Goal: Check status: Check status

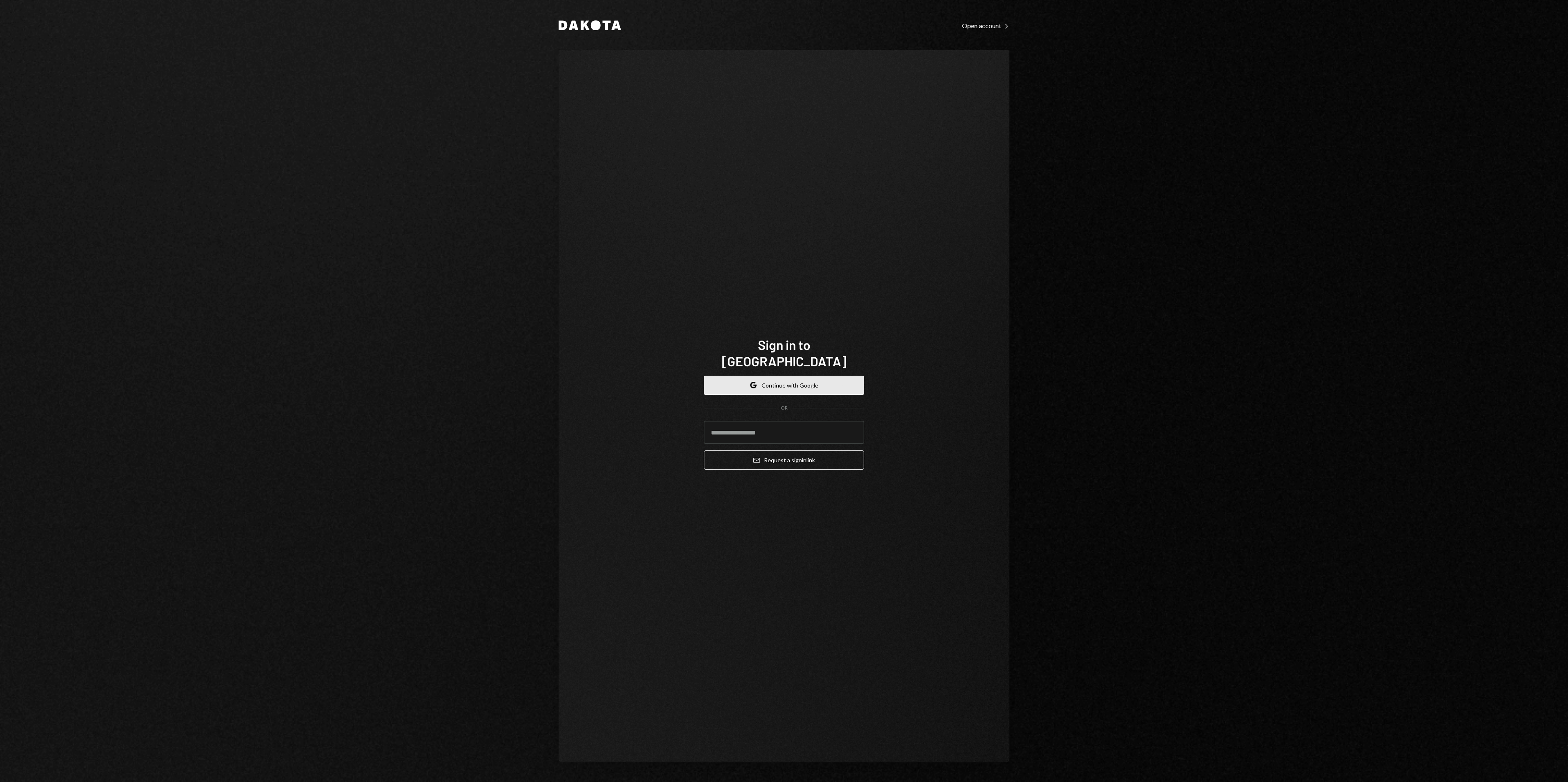
click at [765, 382] on button "Google Continue with Google" at bounding box center [784, 385] width 160 height 19
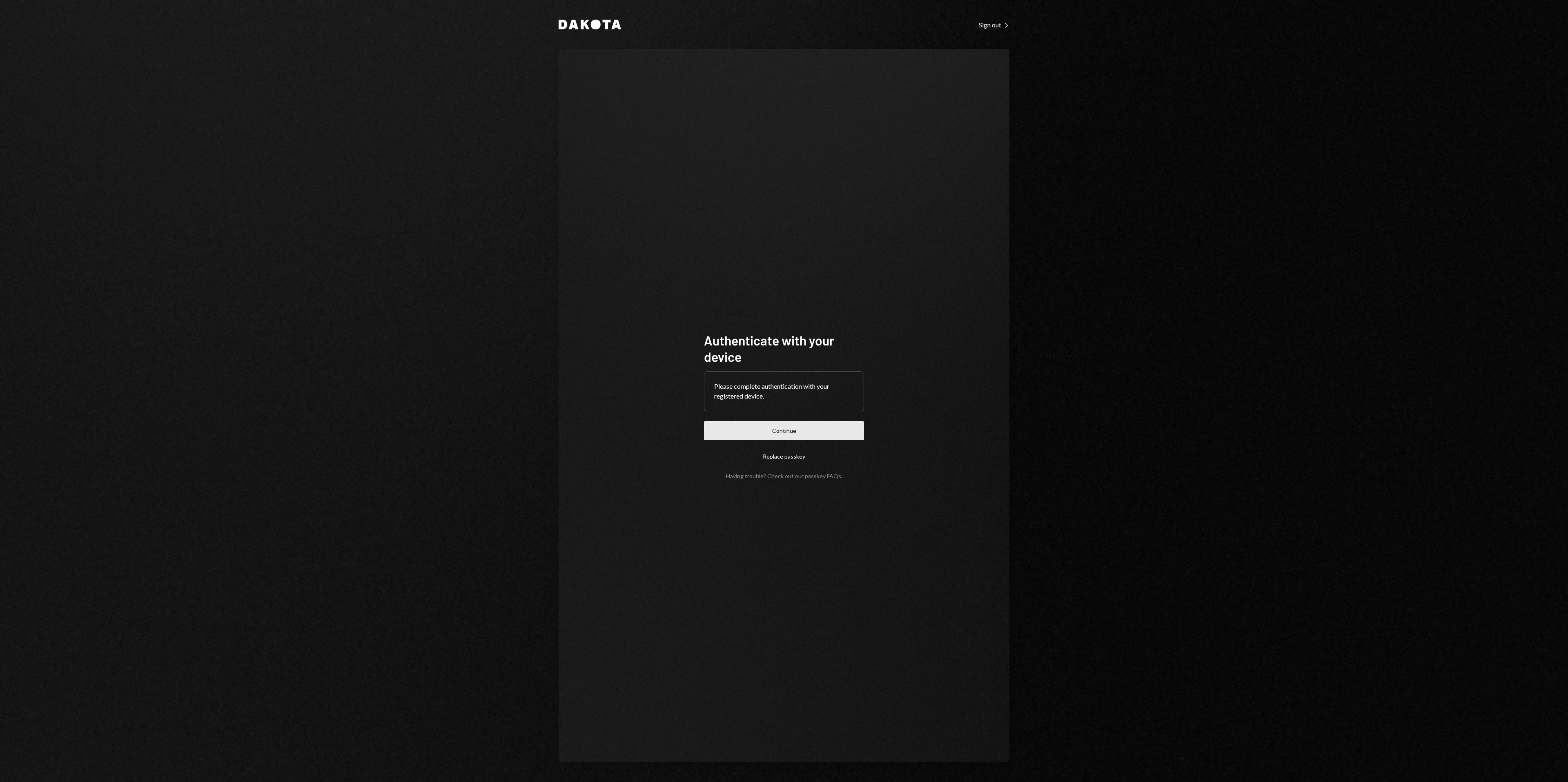
click at [831, 421] on button "Continue" at bounding box center [784, 430] width 160 height 19
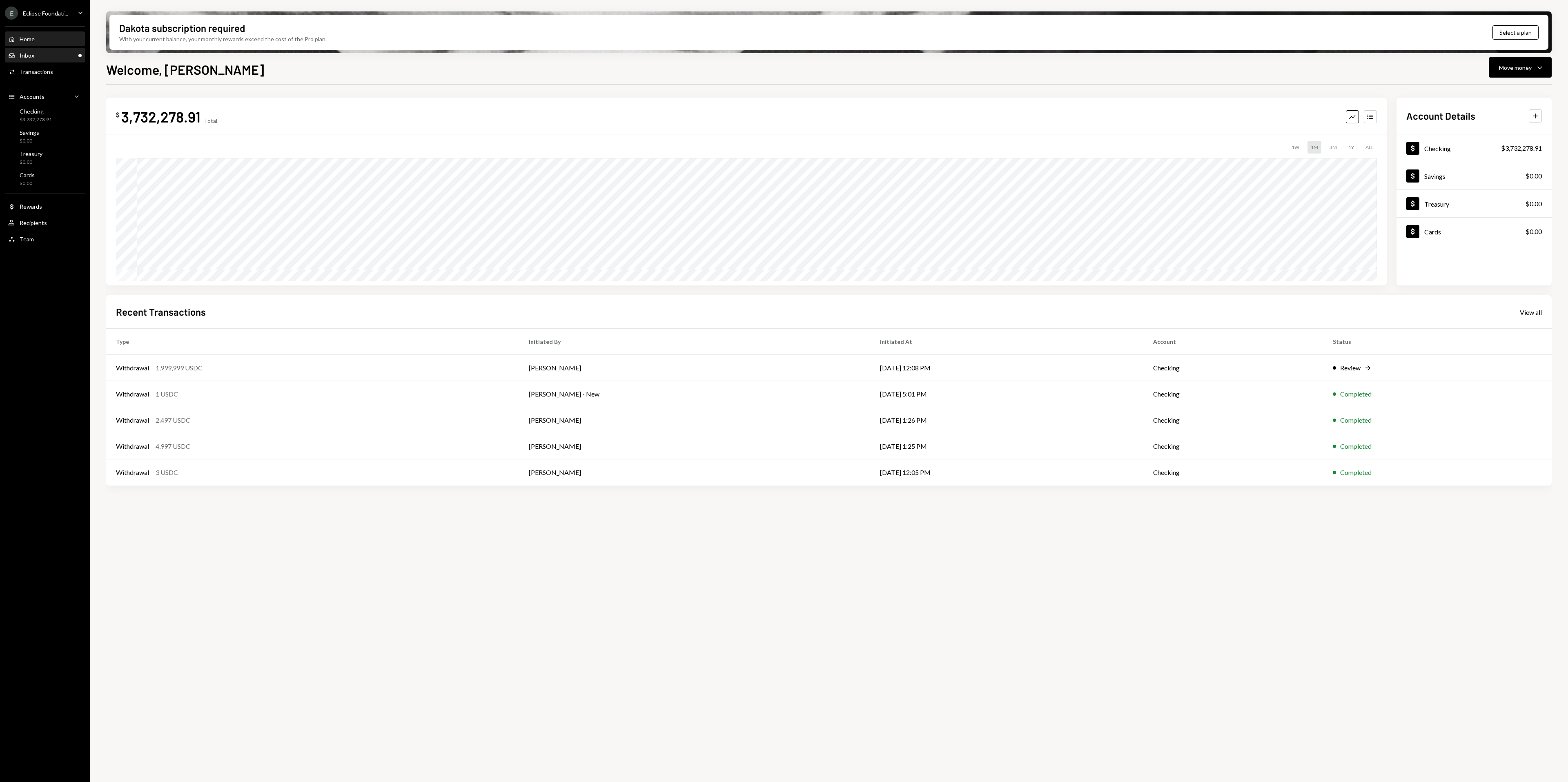
click at [40, 56] on div "Inbox Inbox" at bounding box center [45, 56] width 73 height 7
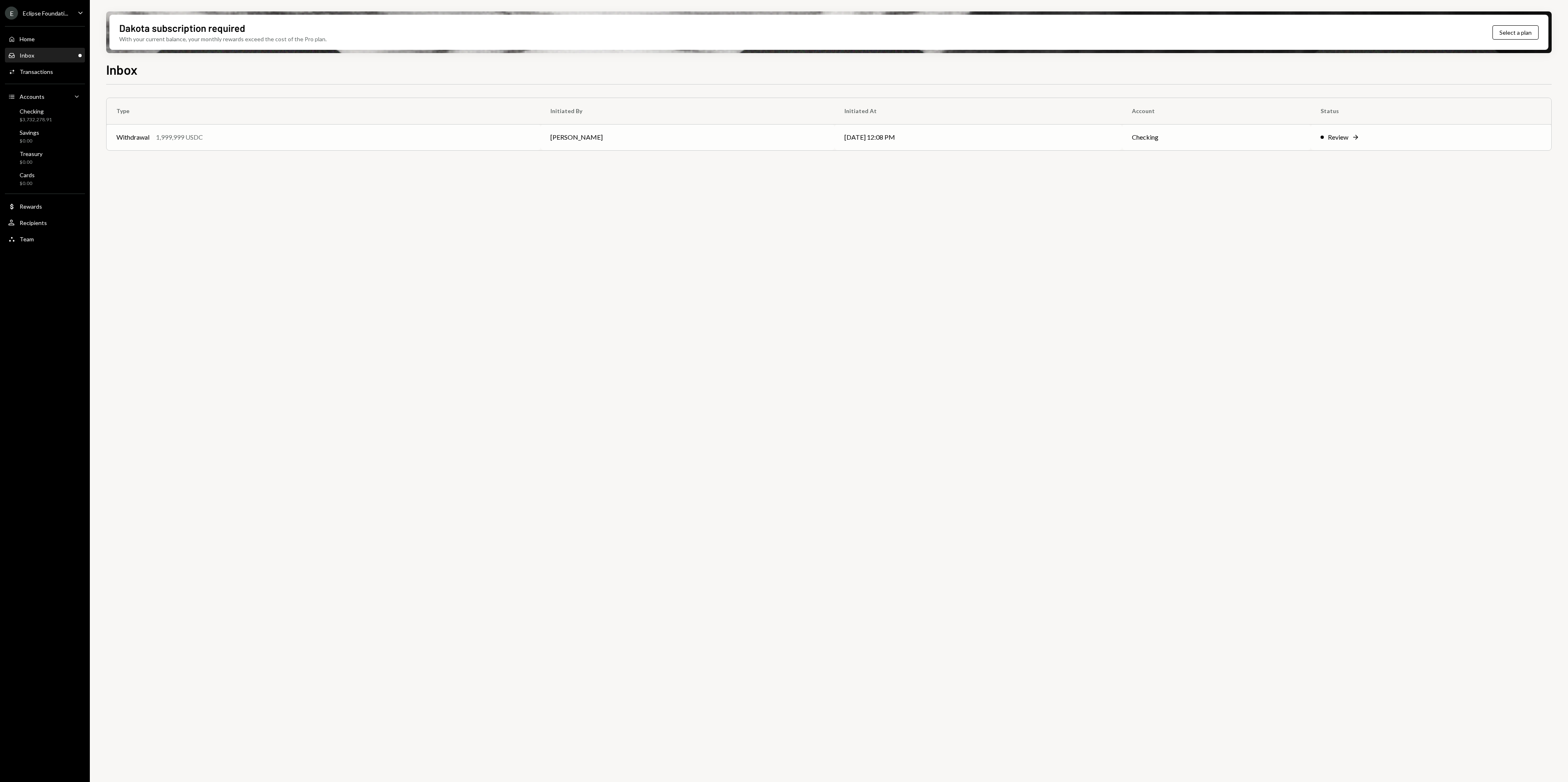
click at [843, 145] on td "[DATE] 12:08 PM" at bounding box center [978, 137] width 287 height 27
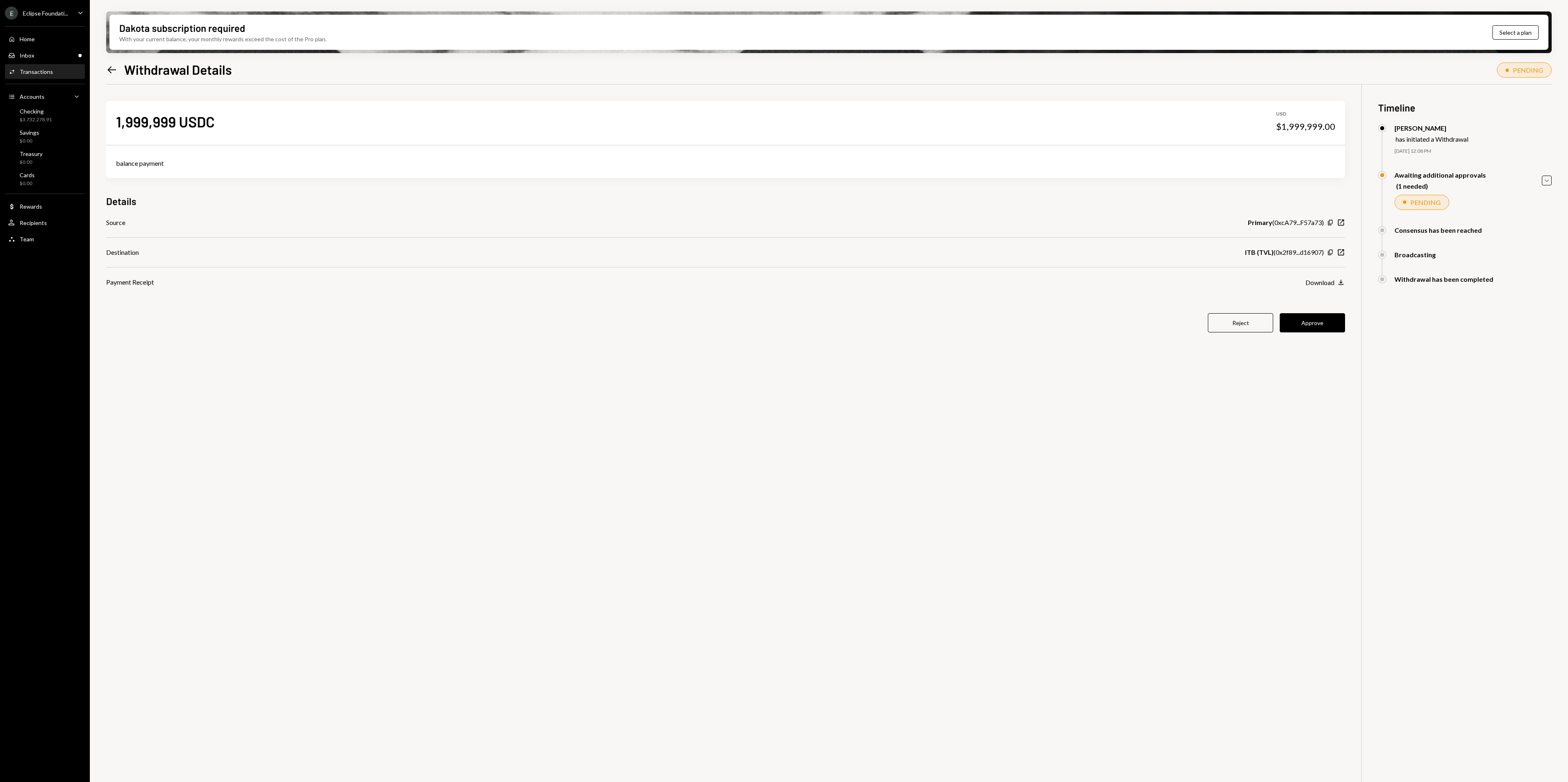
click at [1328, 333] on div "1,999,999 USDC USD $1,999,999.00 balance payment Details Source Primary ( 0xcA7…" at bounding box center [725, 221] width 1239 height 274
click at [1326, 321] on button "Approve" at bounding box center [1312, 322] width 65 height 19
click at [64, 75] on div "Activities Transactions" at bounding box center [45, 71] width 73 height 14
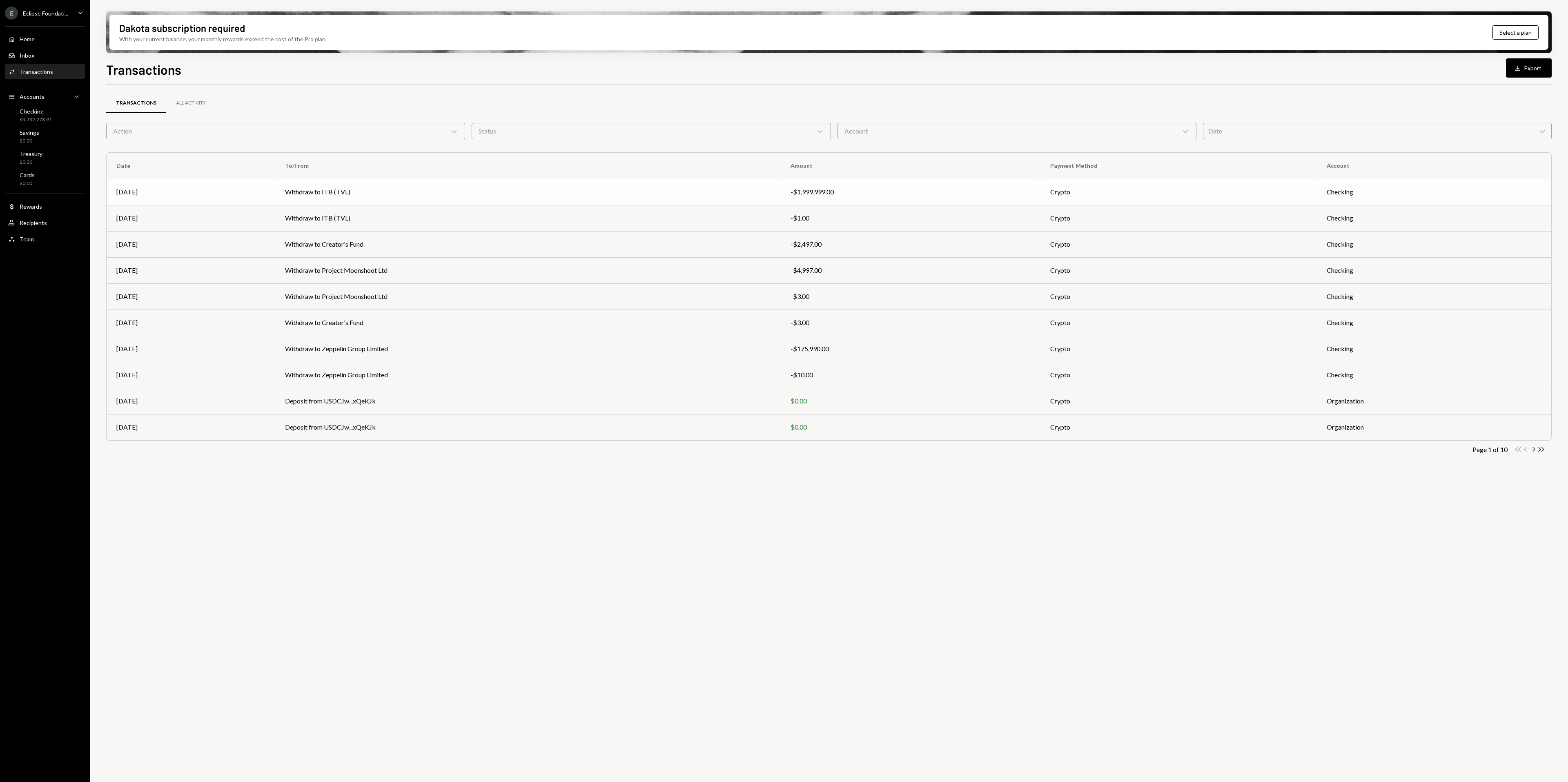
click at [956, 191] on div "-$1,999,999.00" at bounding box center [910, 191] width 240 height 10
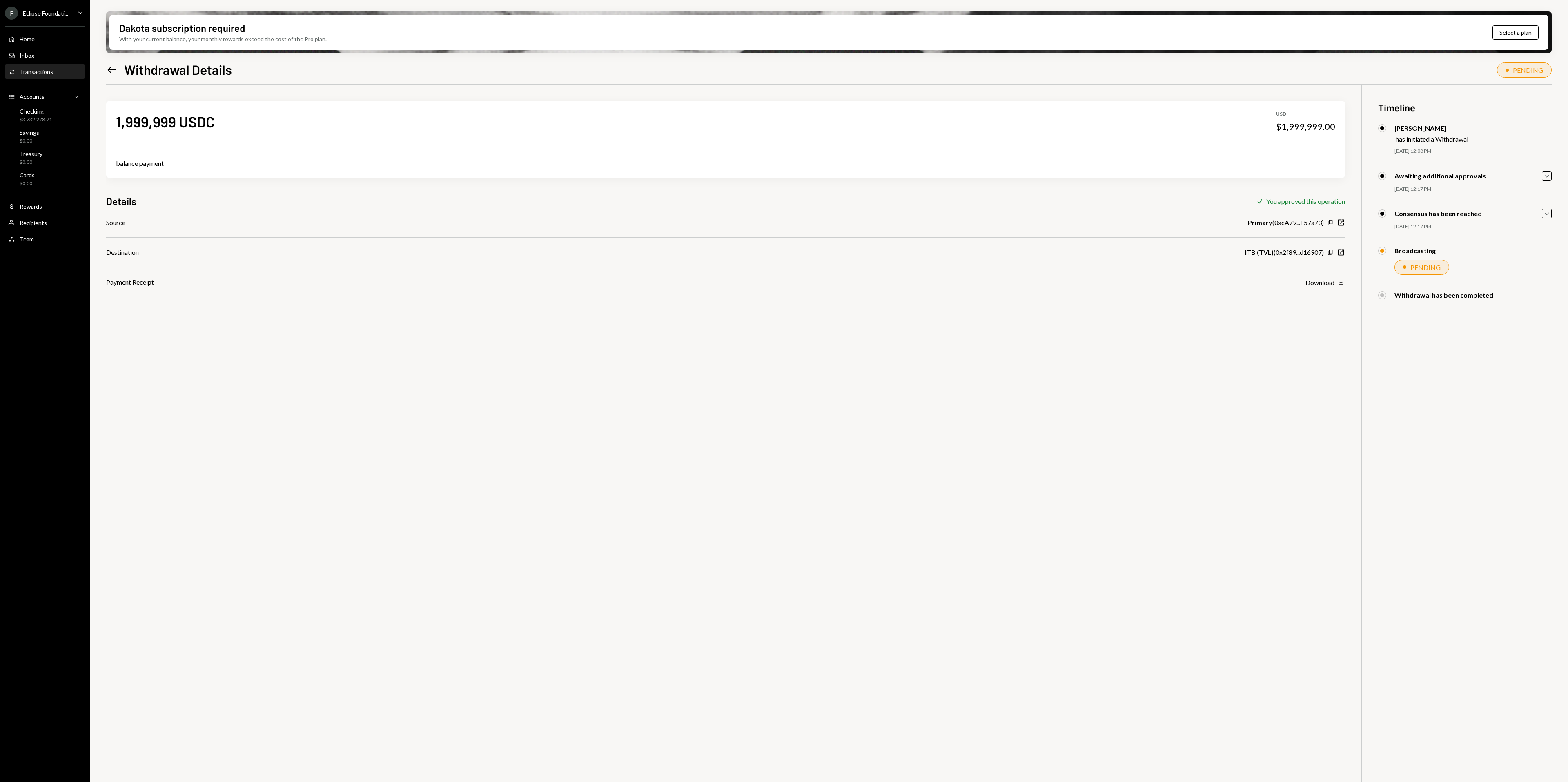
click at [1541, 212] on div "Consensus has been reached Caret Down" at bounding box center [1466, 213] width 174 height 10
click at [1547, 213] on icon "Caret Down" at bounding box center [1547, 214] width 9 height 9
click at [1547, 177] on icon "Caret Down" at bounding box center [1547, 176] width 9 height 9
click at [1209, 420] on div "1,999,999 USDC USD $1,999,999.00 balance payment Details Check You approved thi…" at bounding box center [829, 475] width 1445 height 782
click at [1329, 283] on icon "Copy" at bounding box center [1330, 282] width 6 height 6
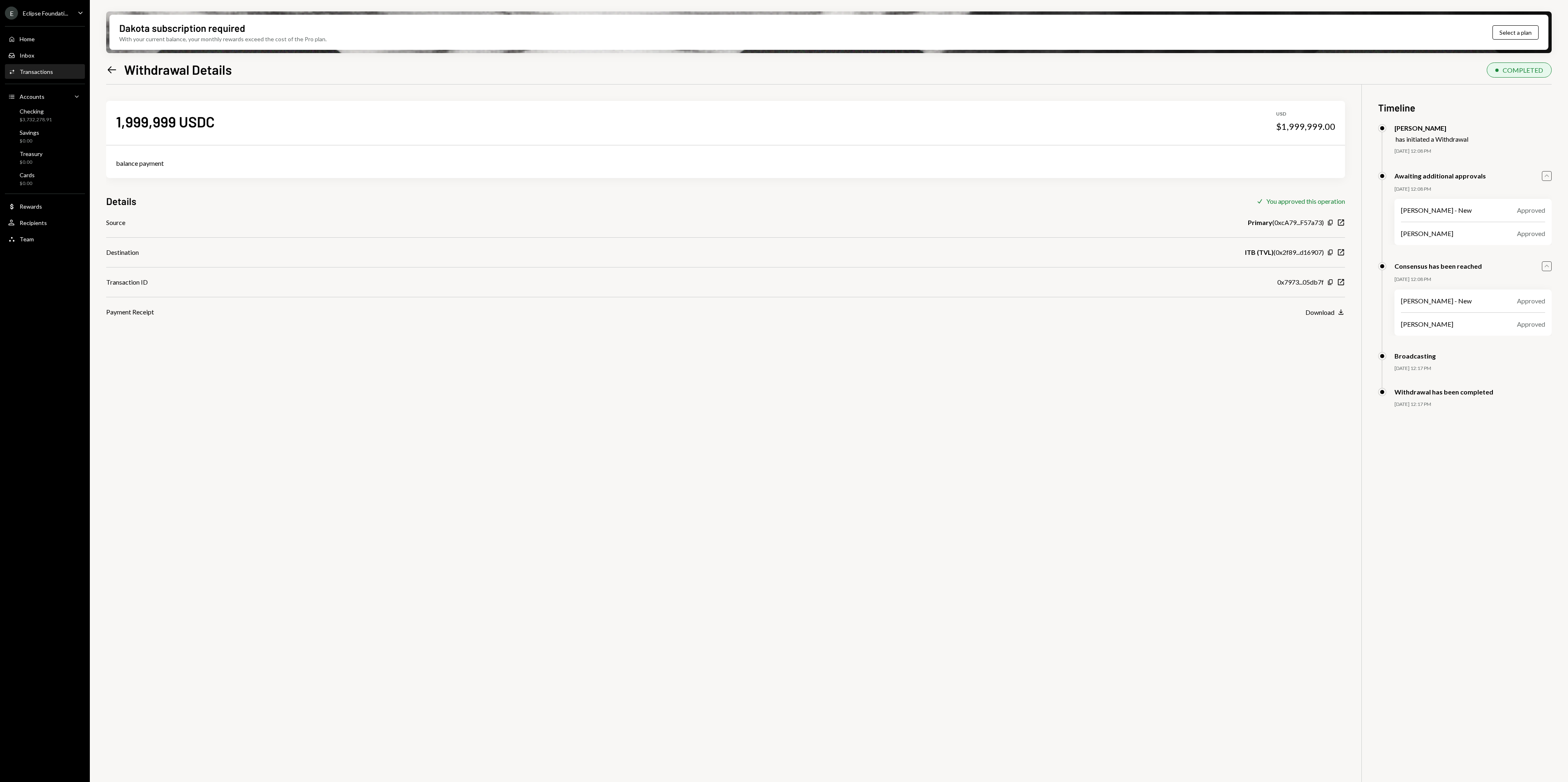
click at [67, 30] on div "Home Home Inbox Inbox Activities Transactions Accounts Accounts Caret Down Chec…" at bounding box center [45, 134] width 90 height 227
click at [52, 39] on div "Home Home" at bounding box center [45, 39] width 73 height 7
